Goal: Navigation & Orientation: Find specific page/section

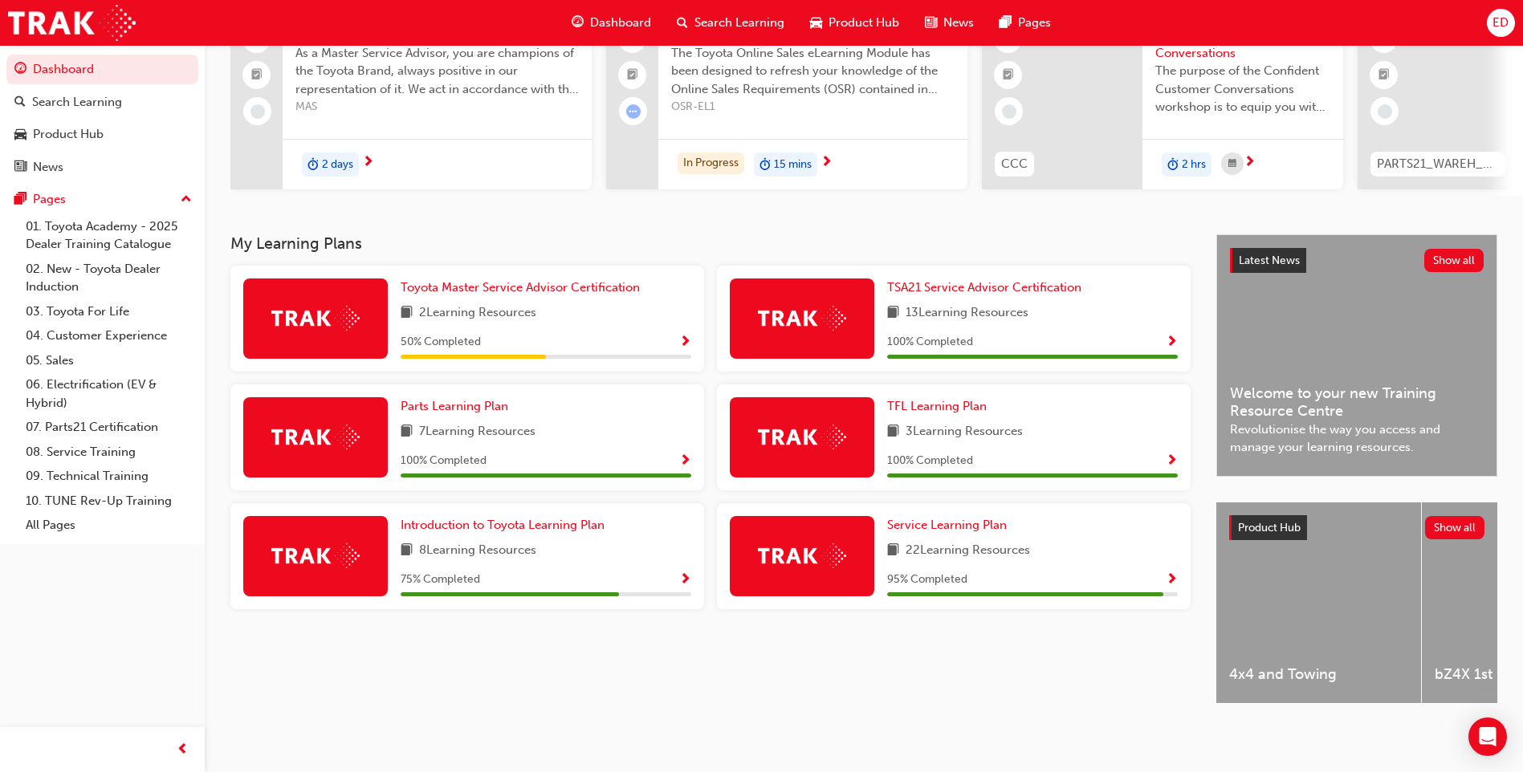
scroll to position [169, 0]
click at [937, 523] on span "Service Learning Plan" at bounding box center [947, 525] width 120 height 14
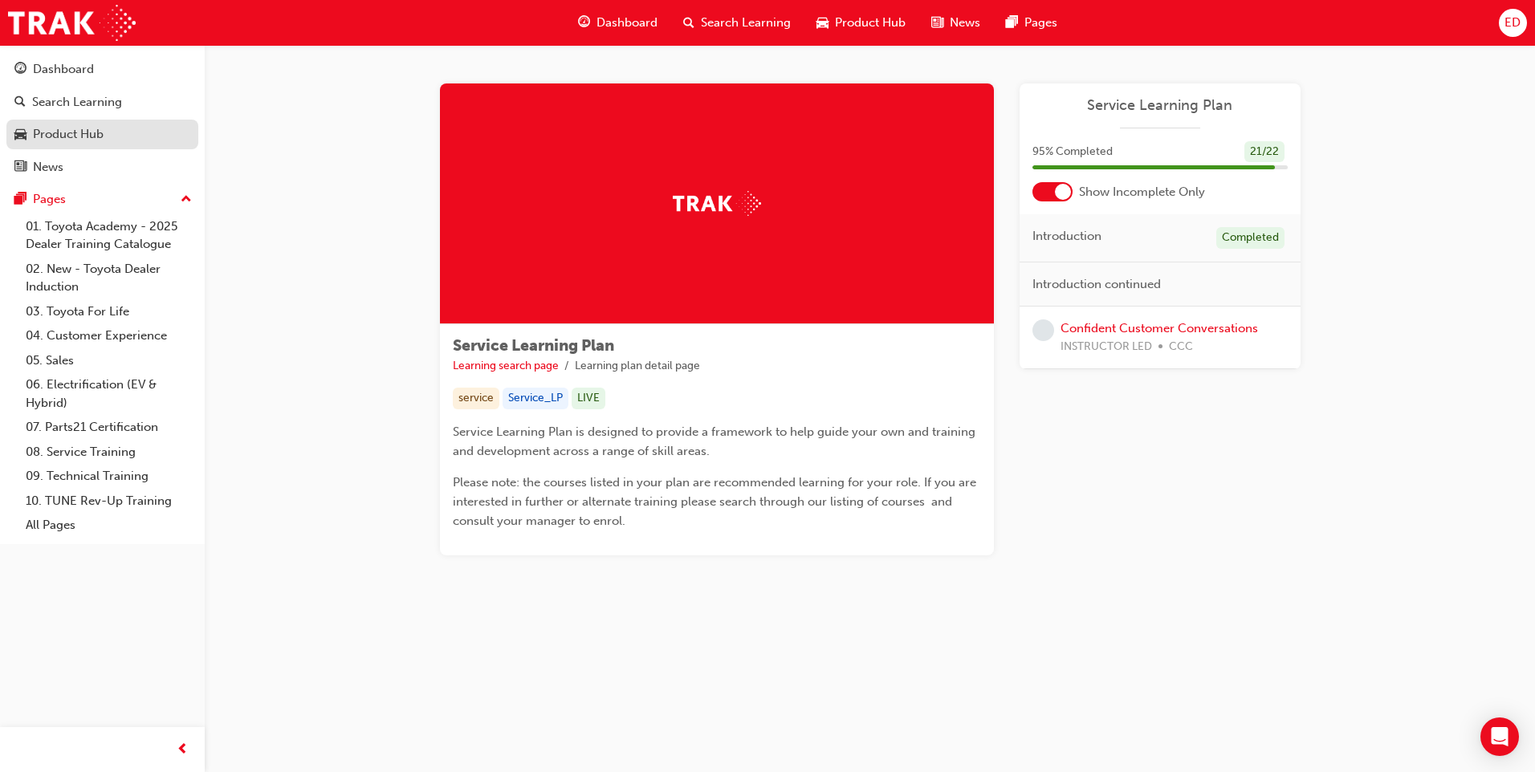
click at [63, 139] on div "Product Hub" at bounding box center [68, 134] width 71 height 18
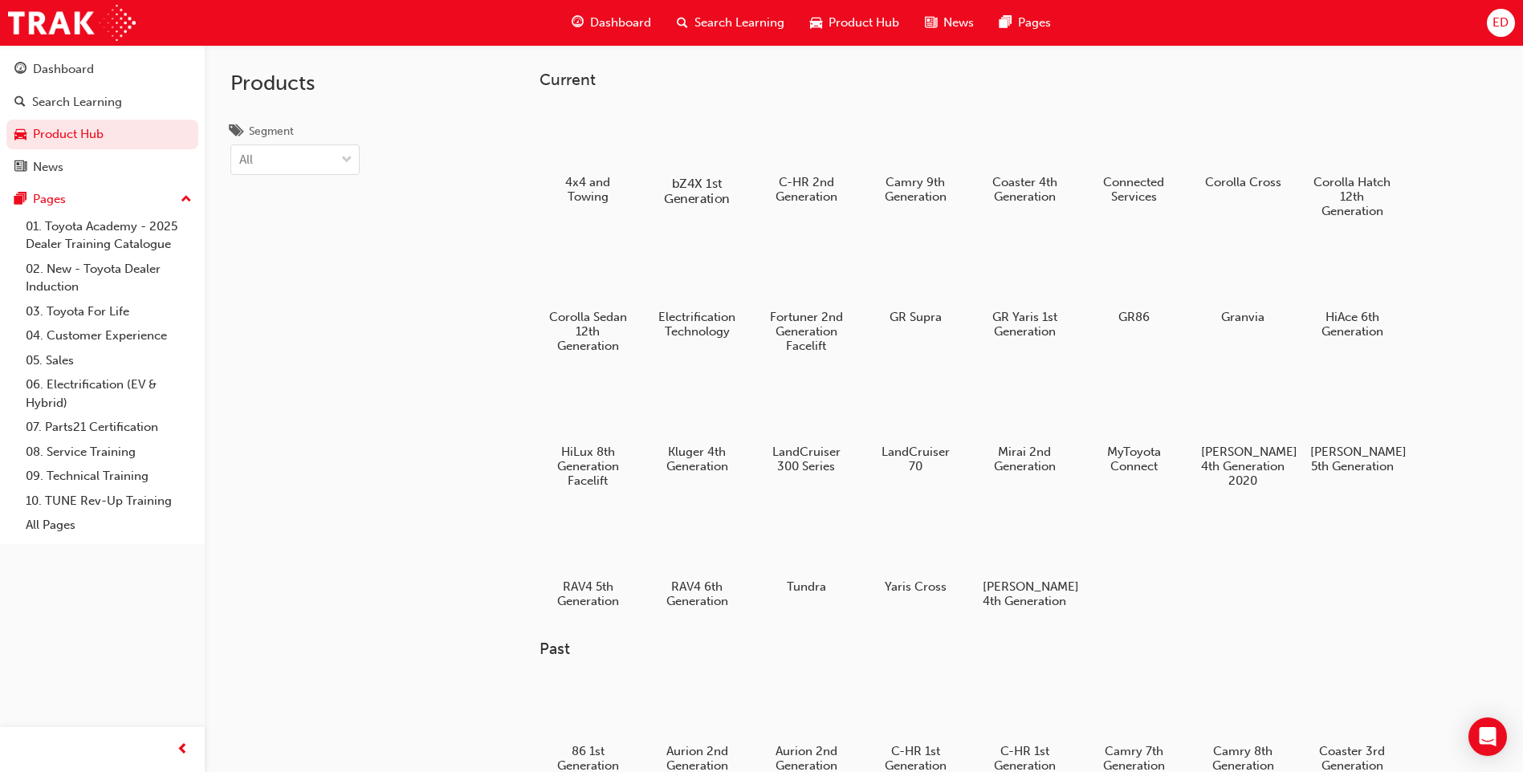
click at [690, 151] on div at bounding box center [697, 136] width 89 height 63
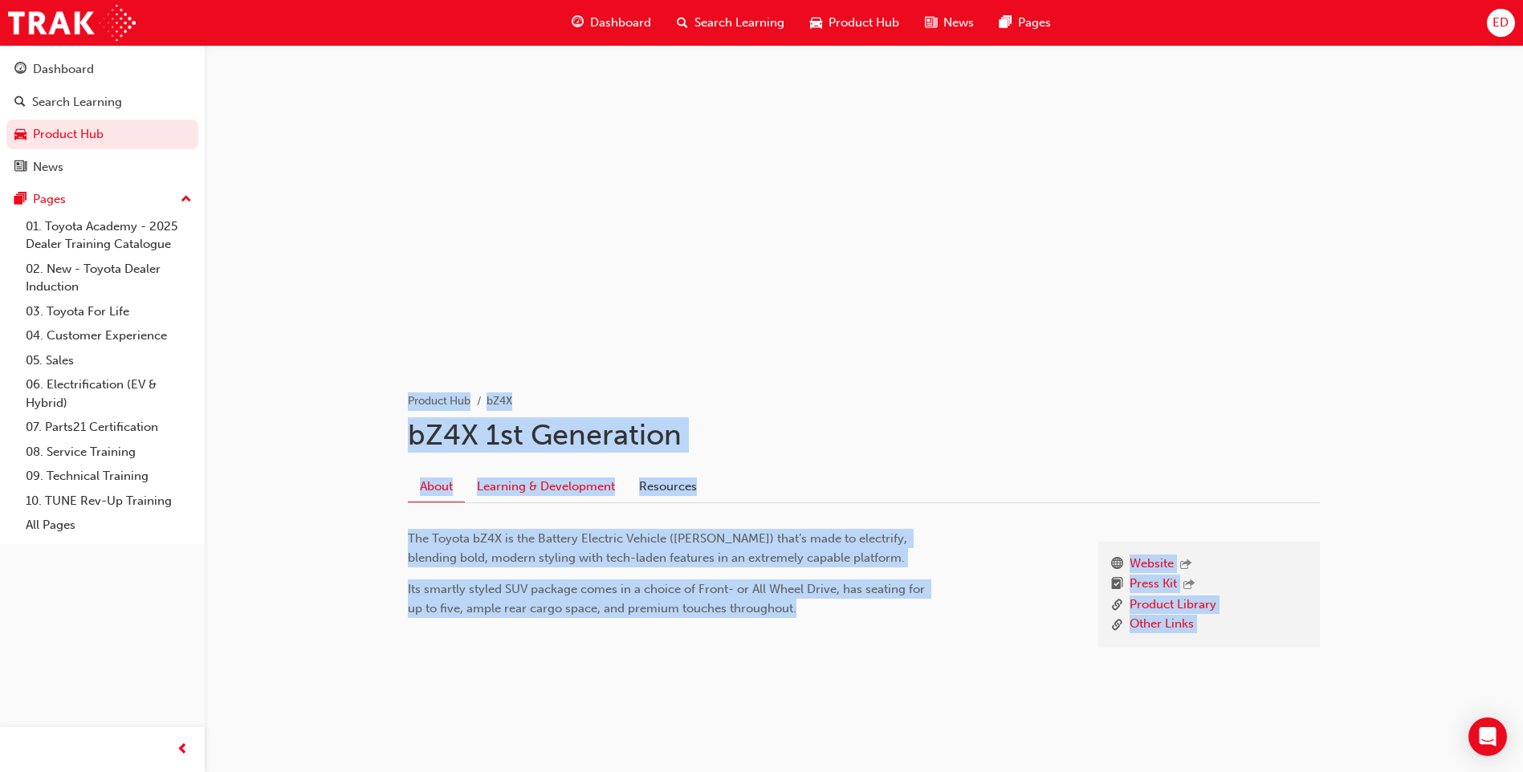
click at [535, 488] on link "Learning & Development" at bounding box center [546, 486] width 162 height 31
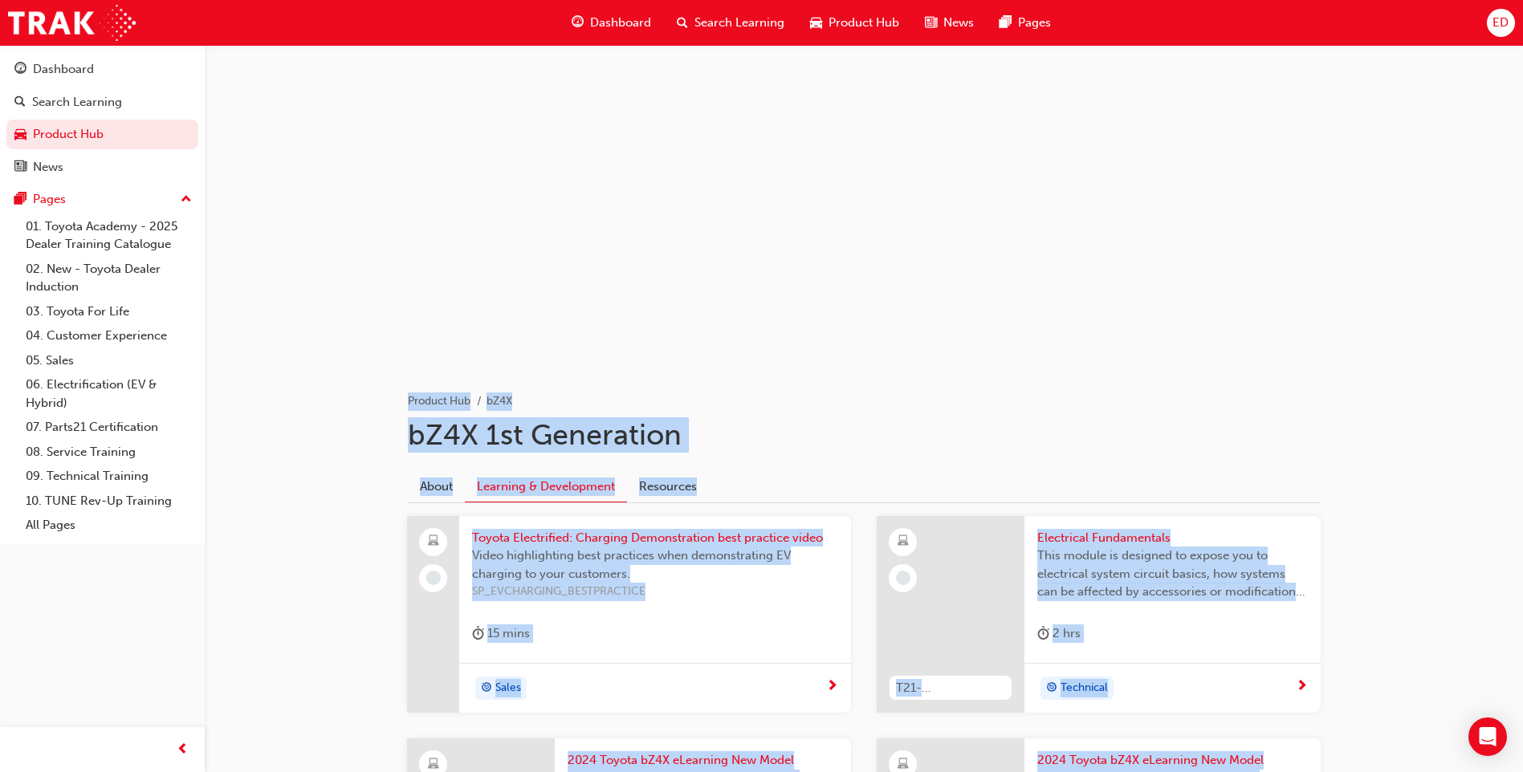
click at [602, 27] on span "Dashboard" at bounding box center [620, 23] width 61 height 18
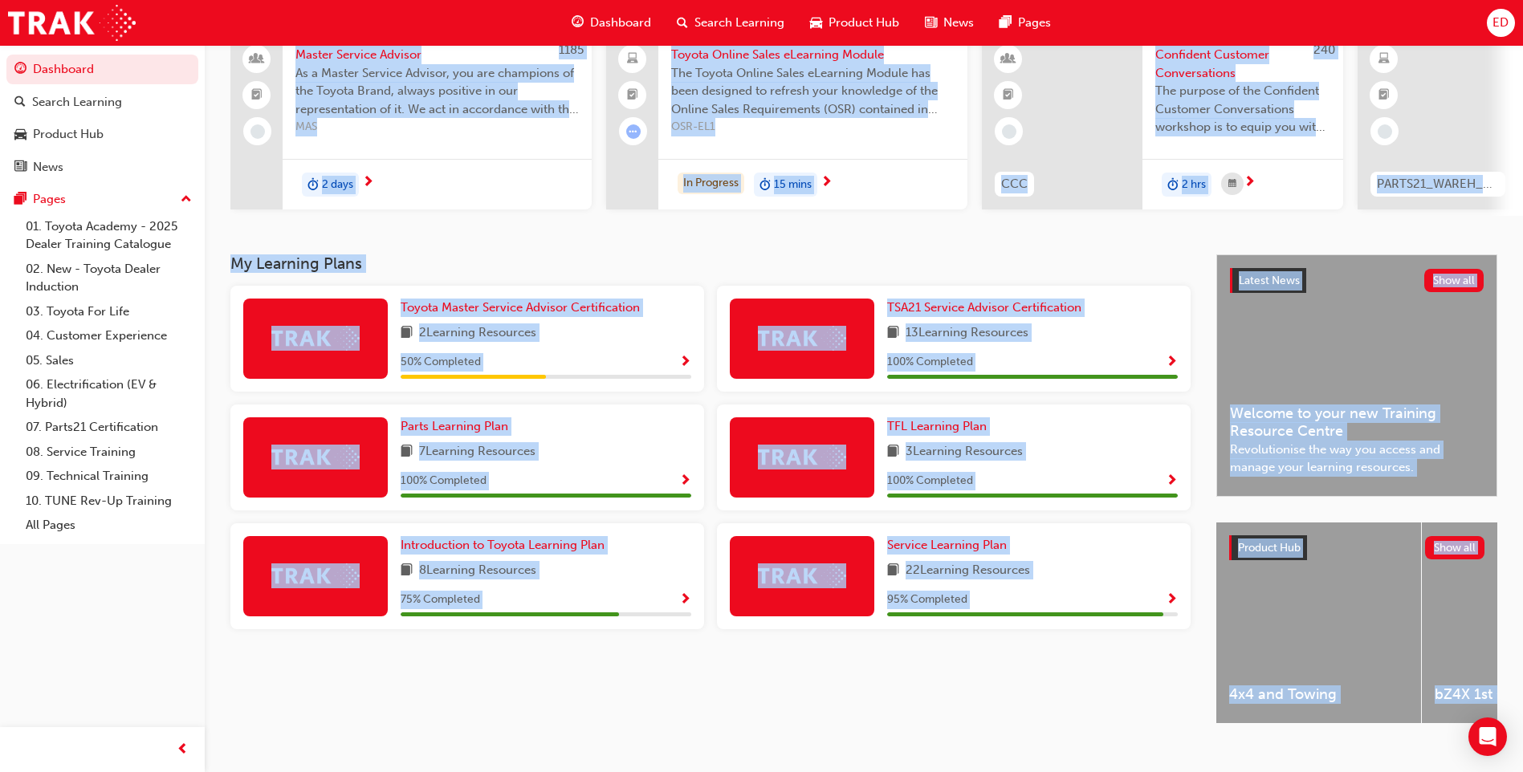
scroll to position [169, 0]
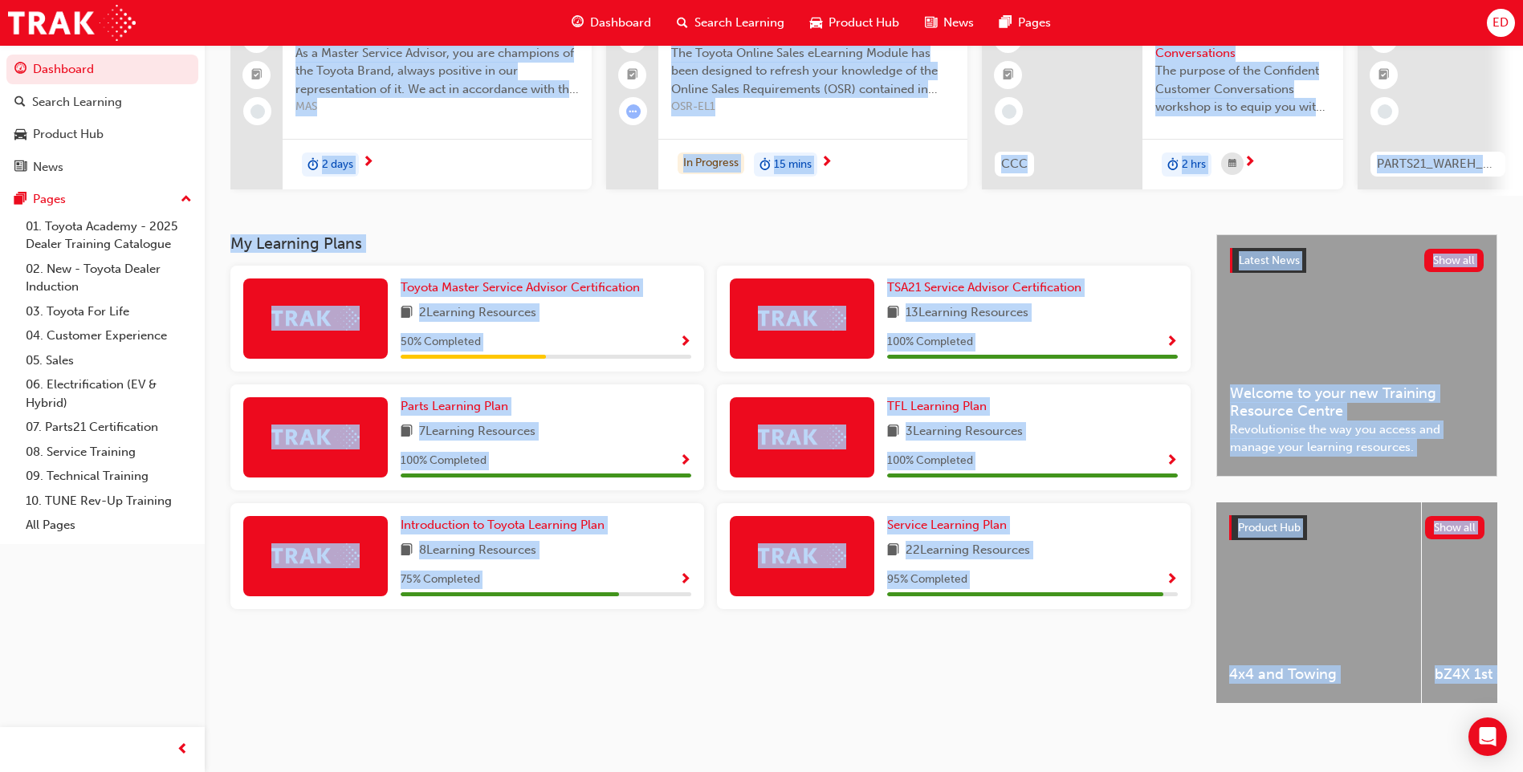
click at [682, 573] on span "Show Progress" at bounding box center [685, 580] width 12 height 14
